Goal: Check status: Check status

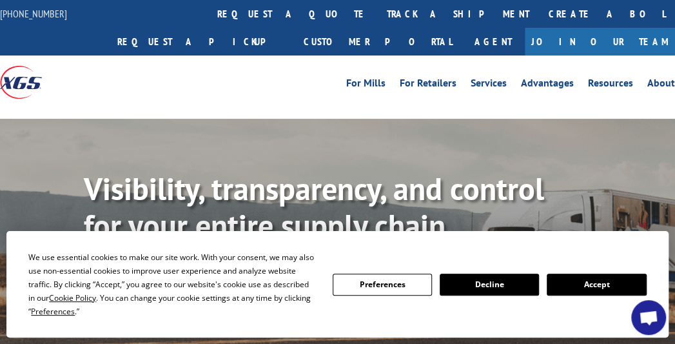
click at [588, 279] on button "Accept" at bounding box center [596, 285] width 99 height 22
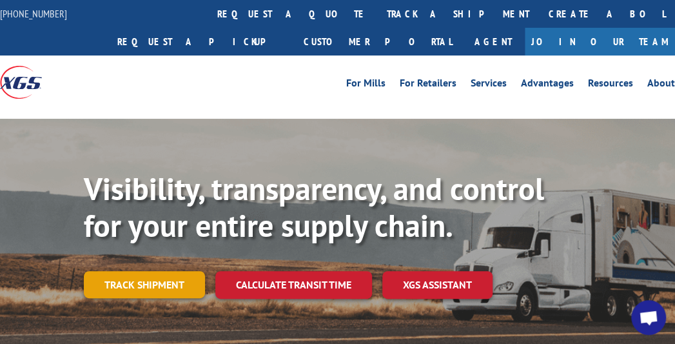
click at [133, 282] on link "Track shipment" at bounding box center [144, 284] width 121 height 27
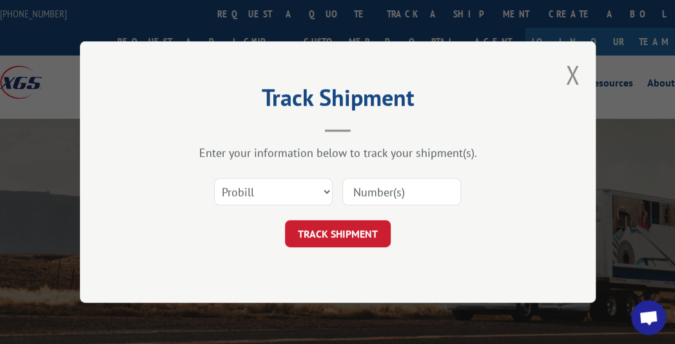
click at [409, 189] on input at bounding box center [402, 191] width 119 height 27
paste input "17235295BOL"
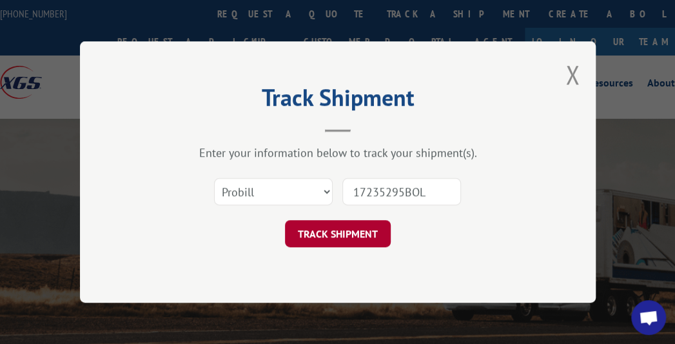
type input "17235295BOL"
click at [355, 234] on button "TRACK SHIPMENT" at bounding box center [338, 233] width 106 height 27
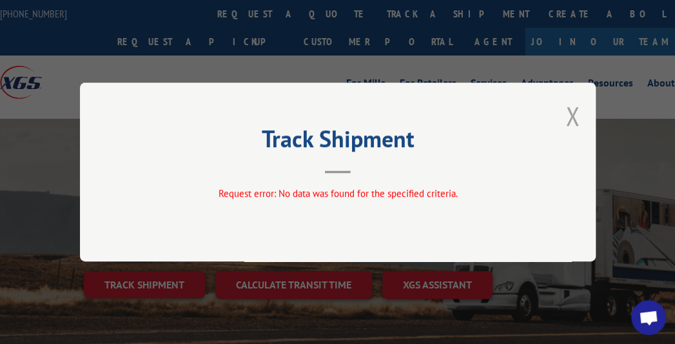
click at [570, 117] on button "Close modal" at bounding box center [573, 116] width 14 height 34
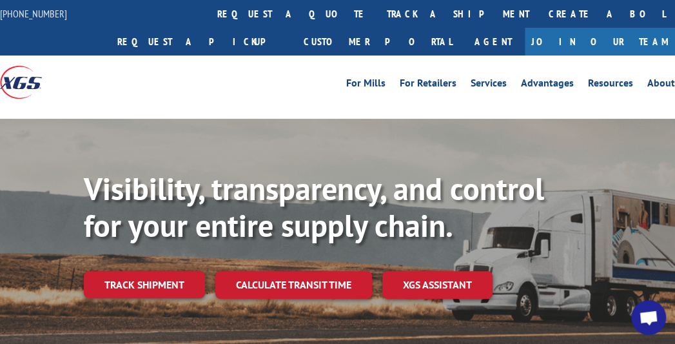
click at [166, 284] on link "Track shipment" at bounding box center [144, 284] width 121 height 27
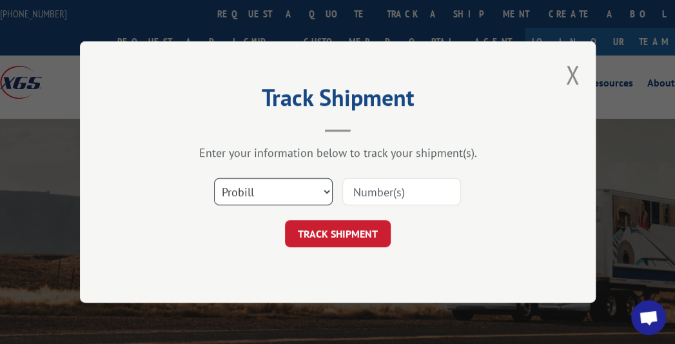
click at [314, 190] on select "Select category... Probill BOL PO" at bounding box center [273, 191] width 119 height 27
select select "bol"
click at [214, 178] on select "Select category... Probill BOL PO" at bounding box center [273, 191] width 119 height 27
click at [375, 194] on input at bounding box center [402, 191] width 119 height 27
type input "17235295BOL"
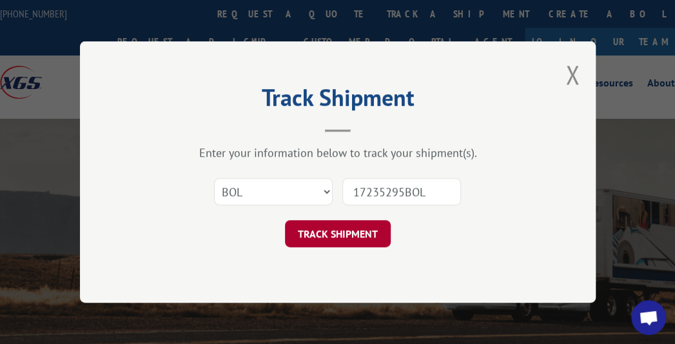
click at [310, 230] on button "TRACK SHIPMENT" at bounding box center [338, 233] width 106 height 27
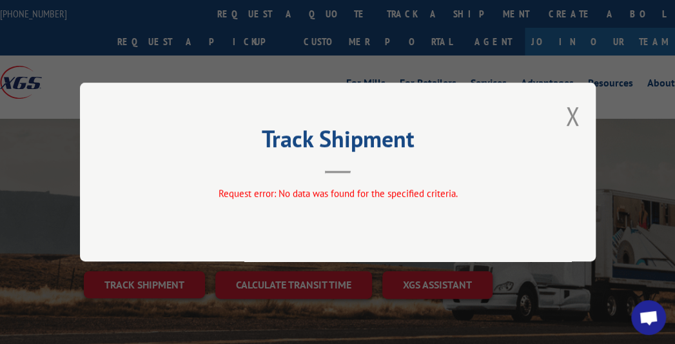
click at [569, 105] on button "Close modal" at bounding box center [573, 116] width 14 height 34
